Goal: Navigation & Orientation: Find specific page/section

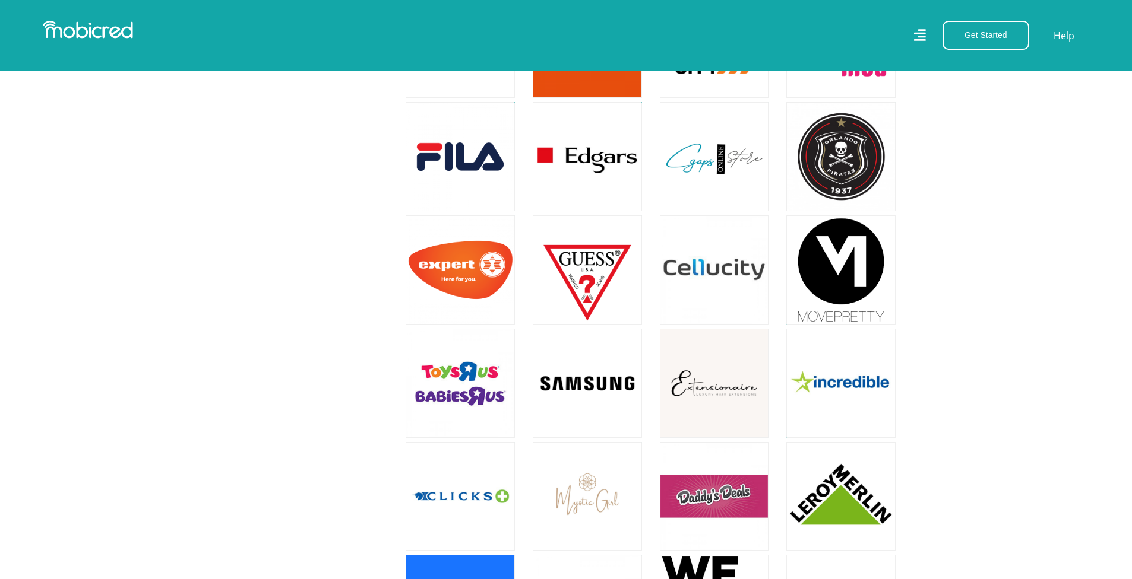
scroll to position [810, 0]
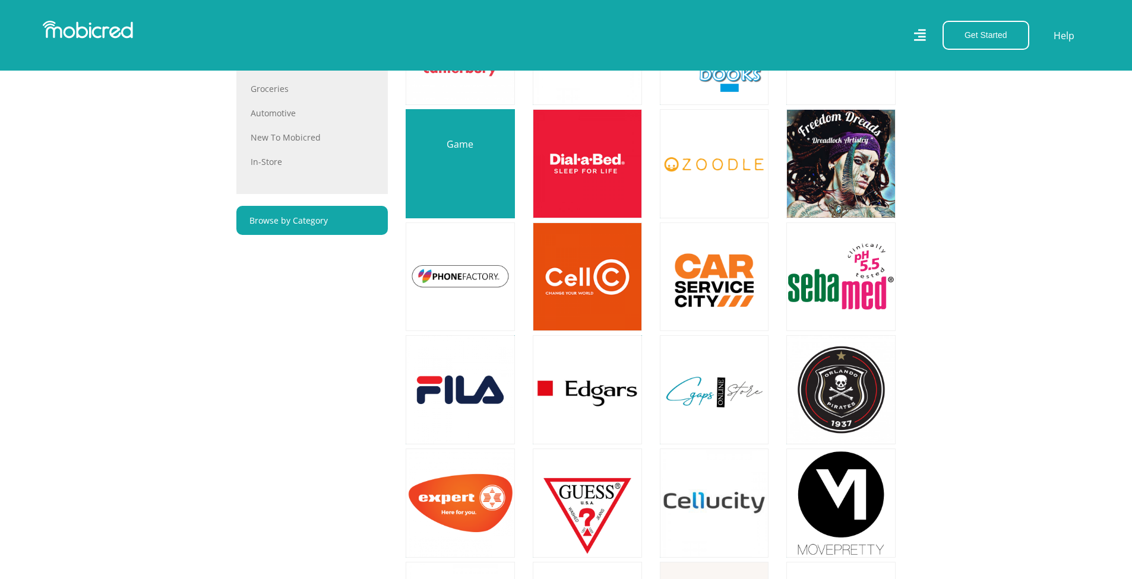
click at [466, 169] on link at bounding box center [460, 164] width 128 height 128
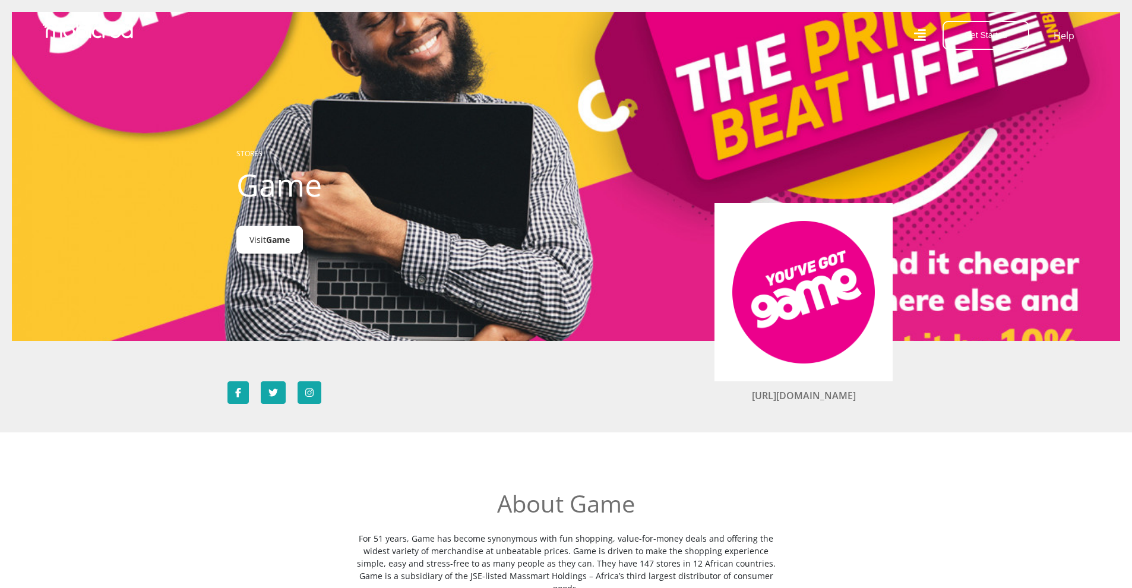
click at [273, 248] on link "Visit Game" at bounding box center [269, 240] width 66 height 28
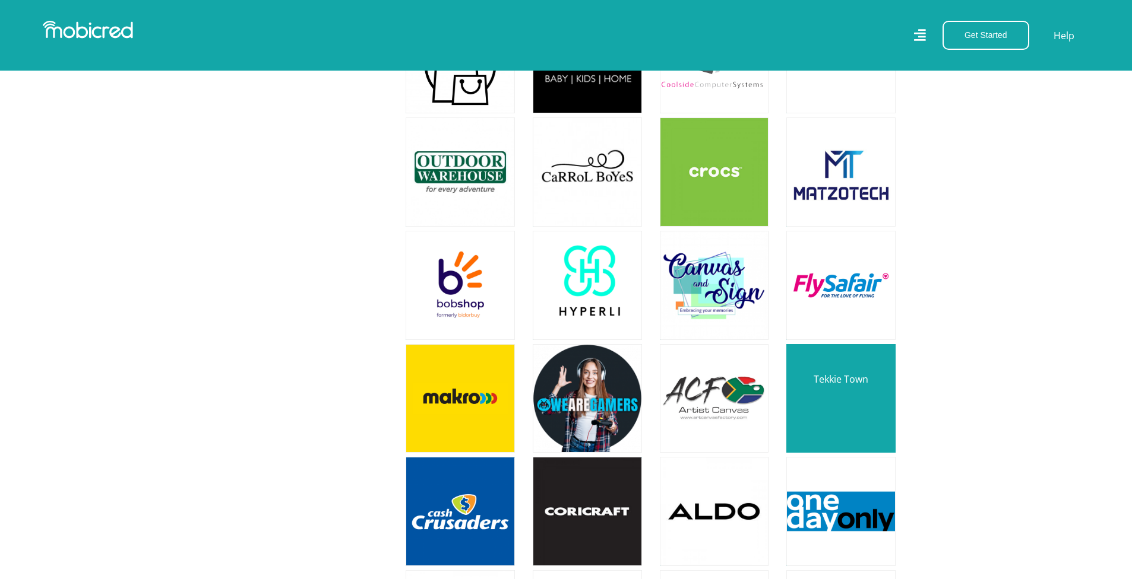
scroll to position [2277, 0]
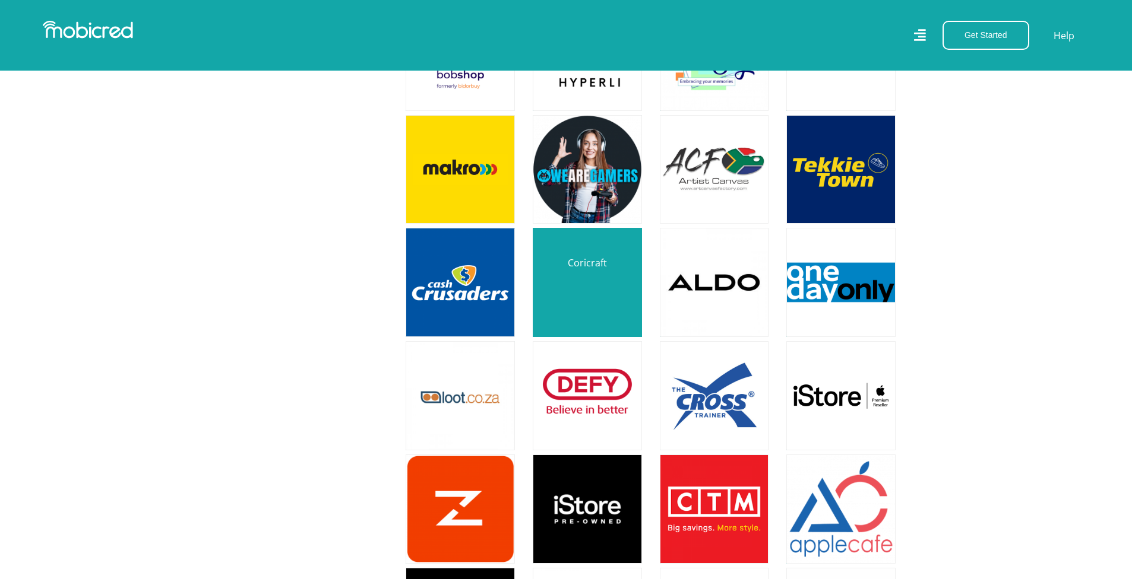
click at [597, 280] on link at bounding box center [587, 282] width 128 height 128
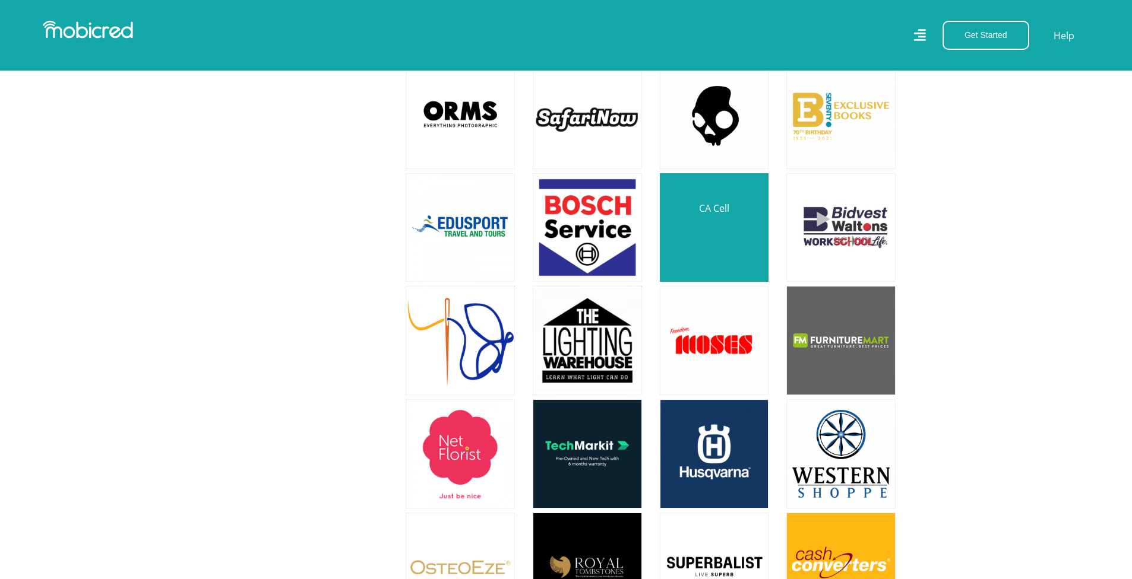
scroll to position [3027, 0]
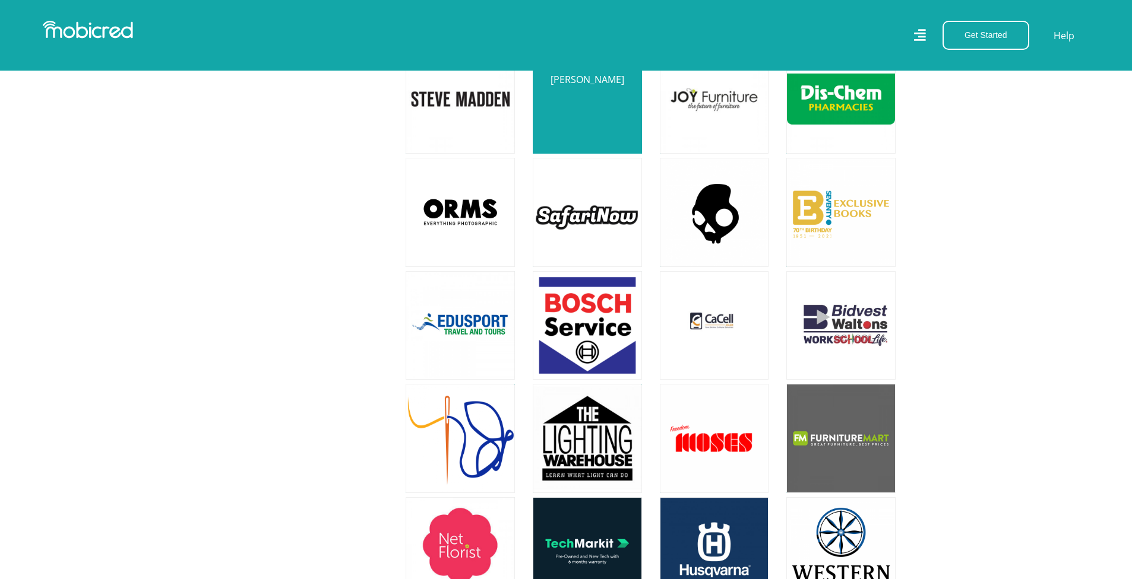
click at [602, 91] on link at bounding box center [587, 99] width 128 height 128
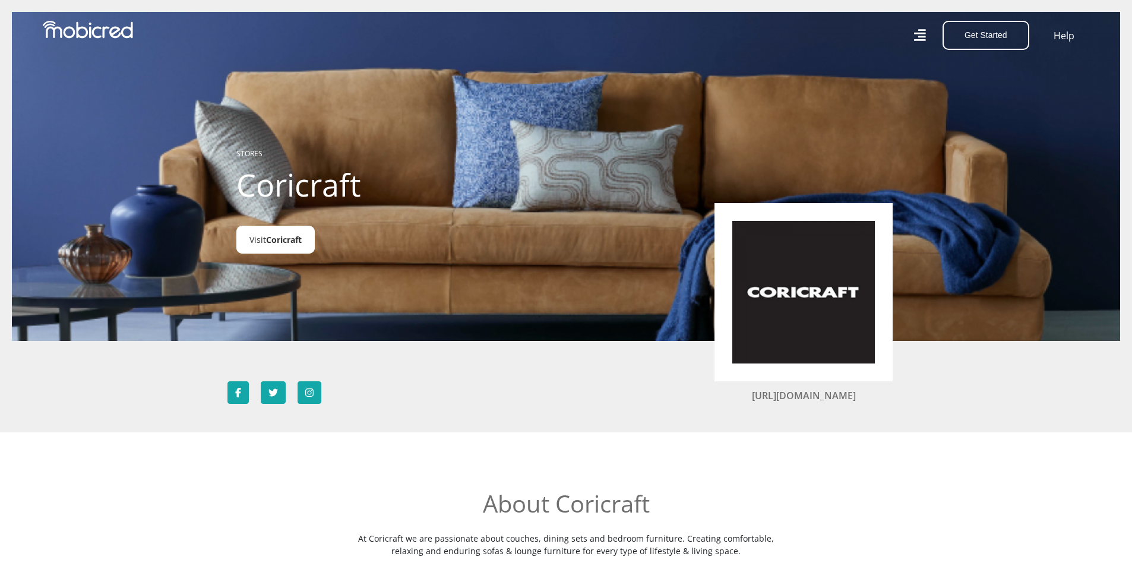
click at [301, 247] on link "Visit Coricraft" at bounding box center [275, 240] width 78 height 28
